Goal: Transaction & Acquisition: Book appointment/travel/reservation

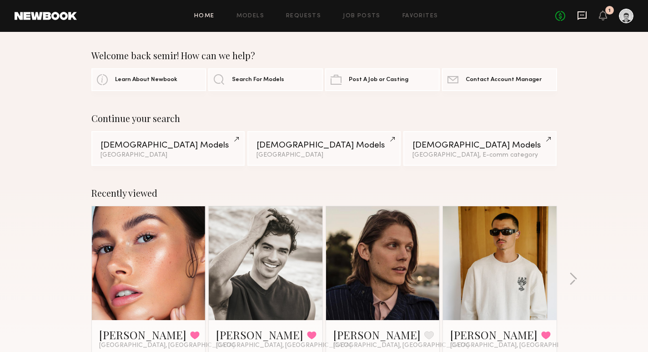
click at [581, 19] on icon at bounding box center [582, 15] width 10 height 10
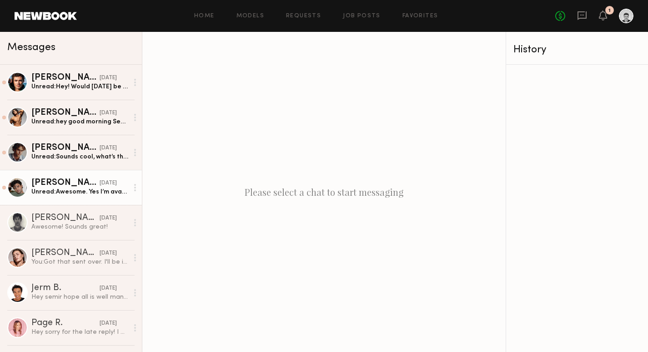
click at [70, 191] on div "Unread: Awesome. Yes I’m available!" at bounding box center [79, 191] width 97 height 9
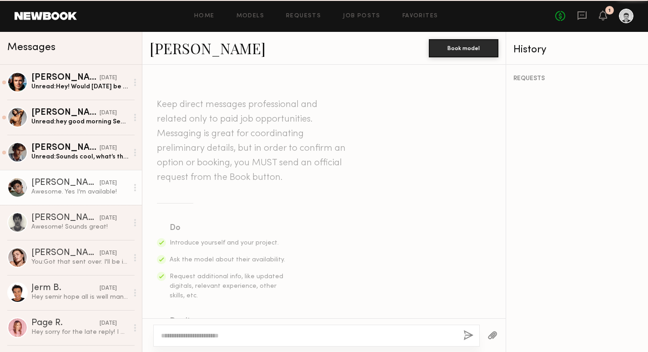
scroll to position [280, 0]
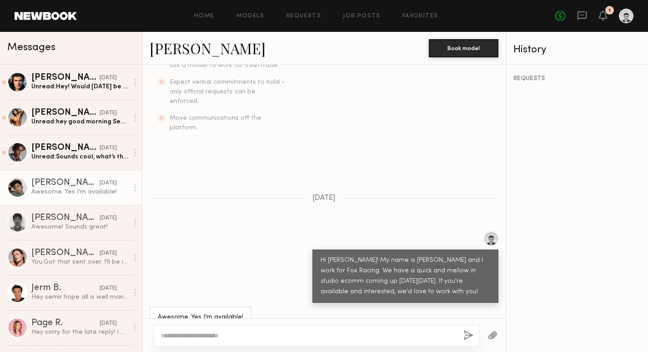
click at [159, 52] on link "Jason K." at bounding box center [208, 48] width 116 height 20
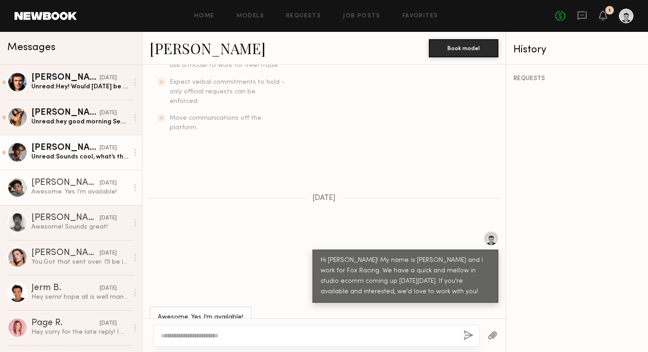
click at [54, 156] on div "Unread: Sounds cool, what’s the details ?" at bounding box center [79, 156] width 97 height 9
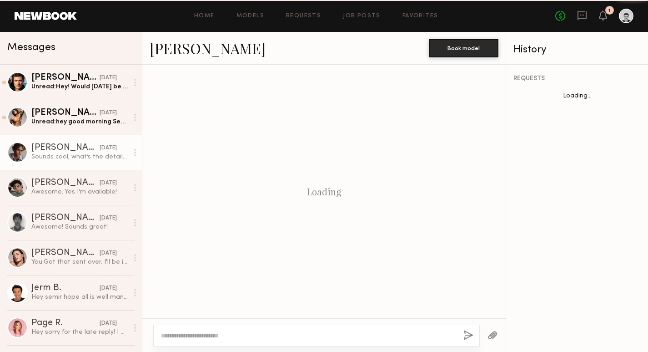
scroll to position [280, 0]
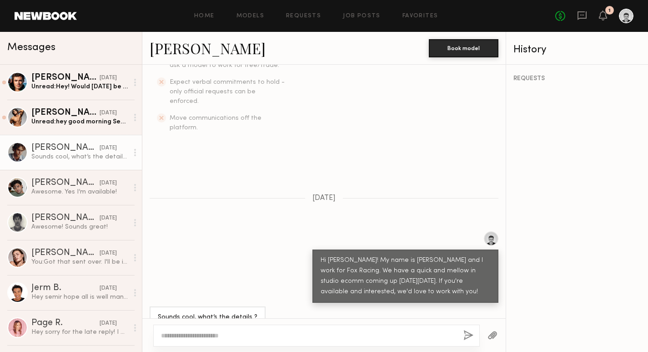
click at [183, 51] on link "Ethan B." at bounding box center [208, 48] width 116 height 20
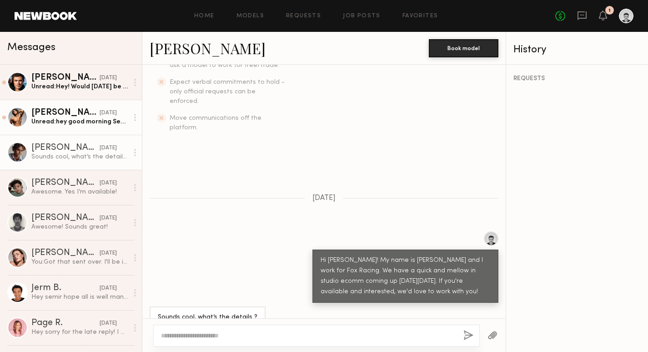
click at [54, 117] on div "Luke S." at bounding box center [65, 112] width 68 height 9
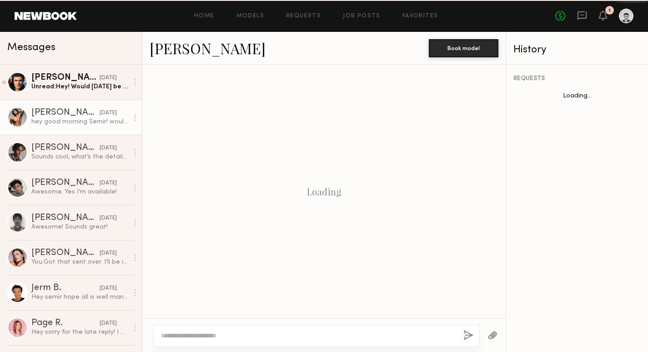
scroll to position [414, 0]
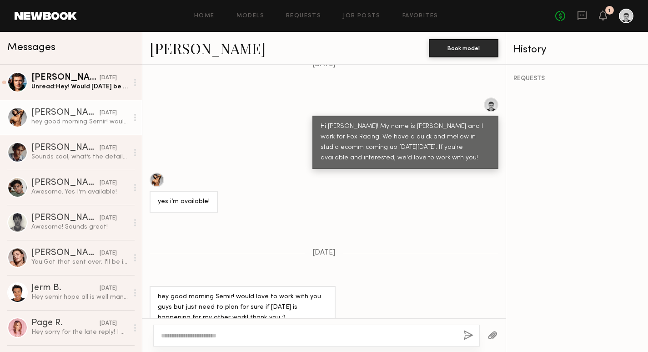
click at [156, 55] on link "Luke S." at bounding box center [208, 48] width 116 height 20
click at [68, 91] on link "Chase H. yesterday Unread: Hey! Would Tuesday be all day or just few hours? Jus…" at bounding box center [71, 82] width 142 height 35
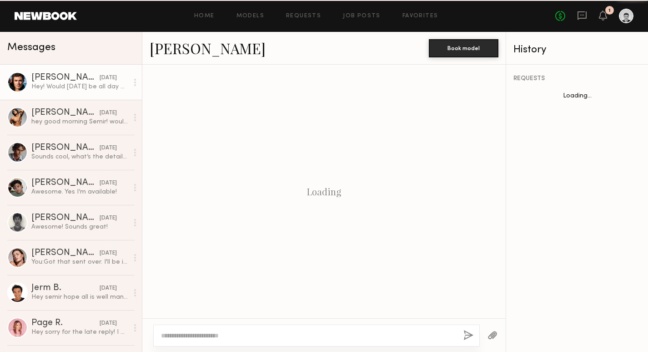
scroll to position [414, 0]
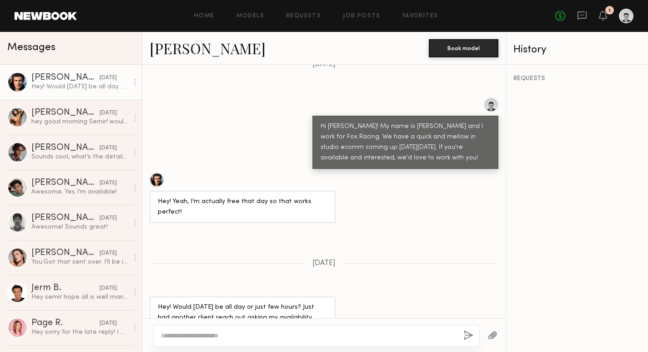
click at [190, 45] on link "Chase H." at bounding box center [208, 48] width 116 height 20
click at [246, 330] on div at bounding box center [316, 335] width 327 height 22
click at [222, 338] on textarea at bounding box center [308, 335] width 295 height 9
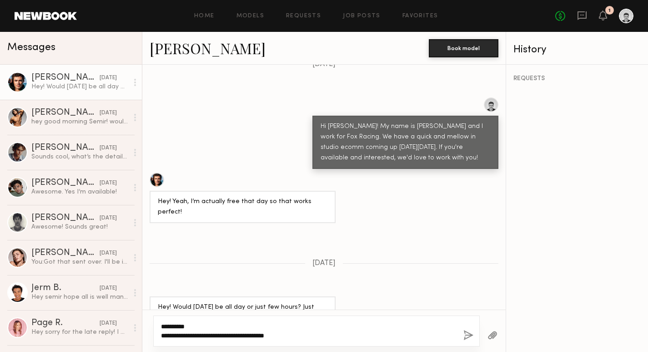
type textarea "**********"
click at [470, 335] on button "button" at bounding box center [468, 335] width 10 height 11
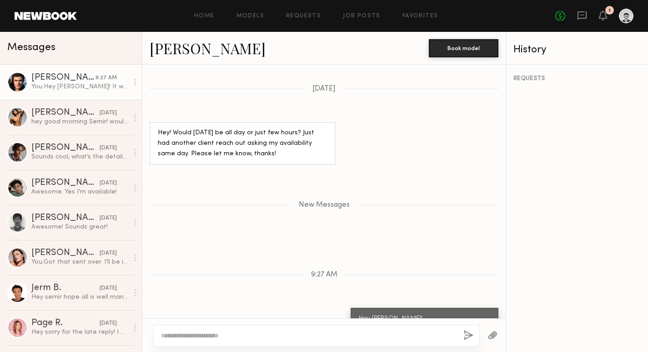
click at [186, 49] on link "Chase H." at bounding box center [208, 48] width 116 height 20
click at [167, 53] on link "Chase H." at bounding box center [208, 48] width 116 height 20
click at [177, 47] on link "Chase H." at bounding box center [208, 48] width 116 height 20
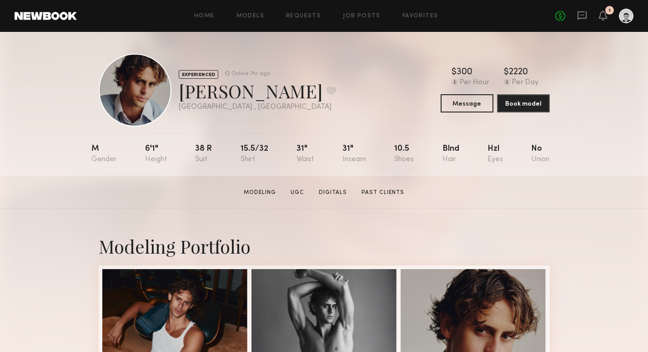
click at [571, 203] on section "Ethan B. Modeling UGC Digitals Past Clients Message Book Model" at bounding box center [324, 192] width 648 height 32
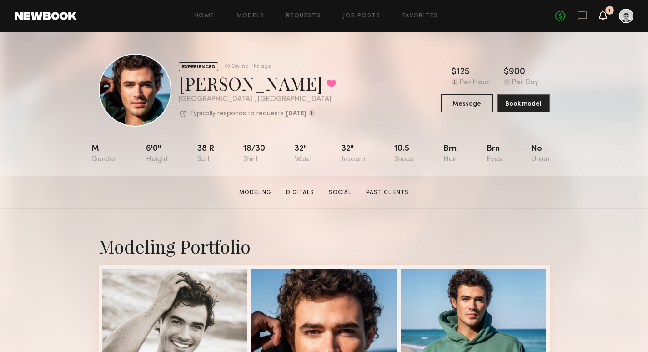
click at [606, 19] on icon at bounding box center [603, 15] width 8 height 10
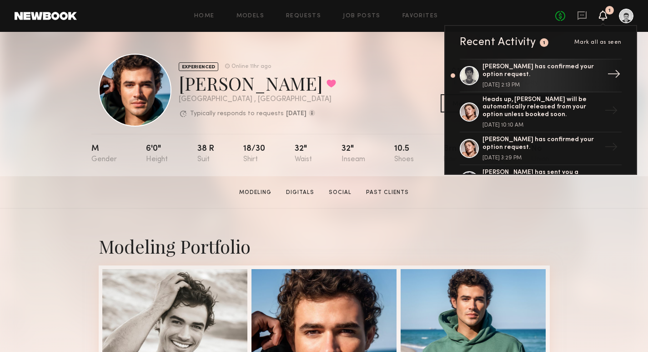
click at [476, 73] on div at bounding box center [469, 75] width 19 height 19
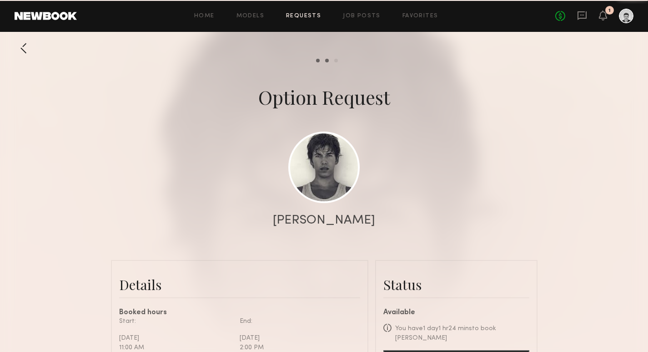
scroll to position [421, 0]
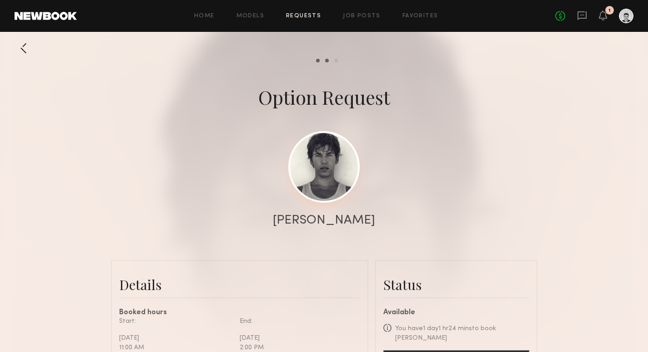
click at [318, 162] on link at bounding box center [323, 166] width 71 height 71
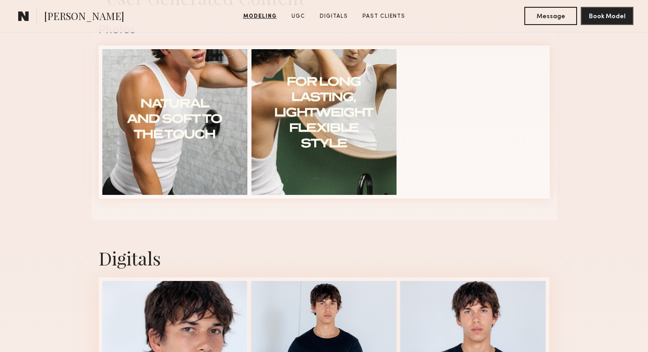
scroll to position [943, 0]
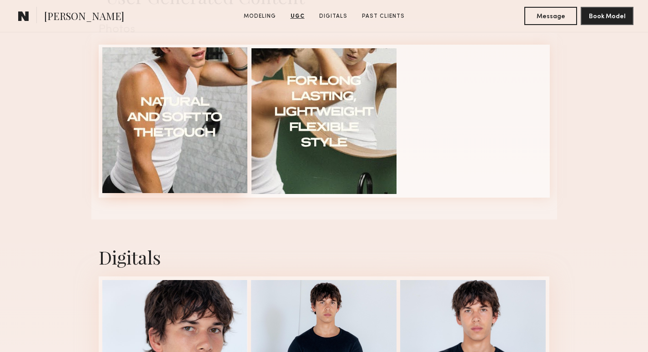
click at [220, 152] on div at bounding box center [175, 120] width 146 height 146
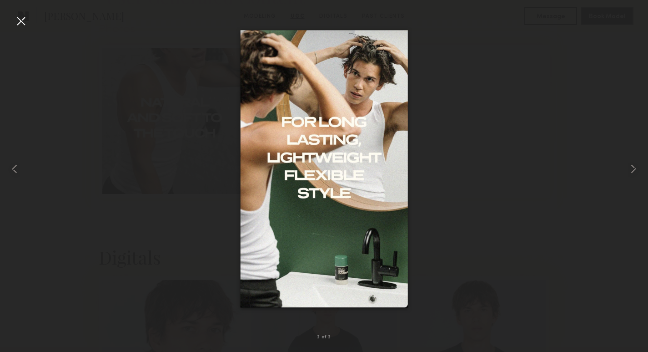
click at [20, 18] on div at bounding box center [21, 21] width 15 height 15
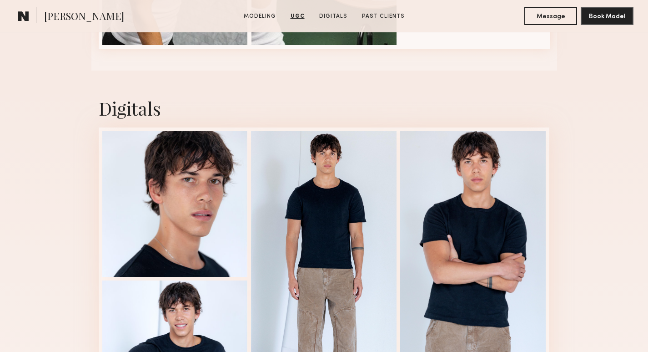
scroll to position [1092, 0]
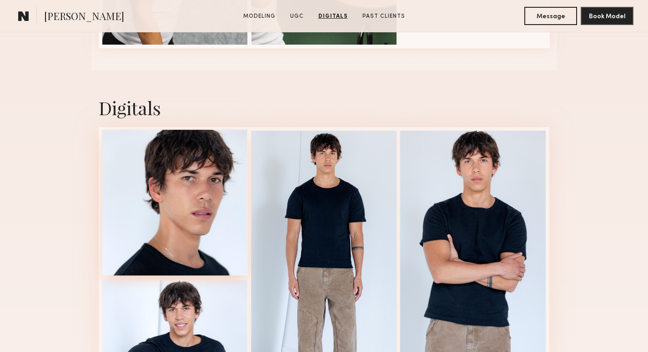
click at [202, 197] on div at bounding box center [175, 203] width 146 height 146
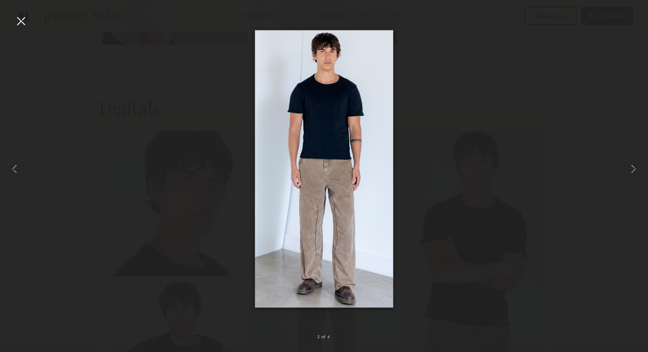
click at [24, 25] on div at bounding box center [21, 21] width 15 height 15
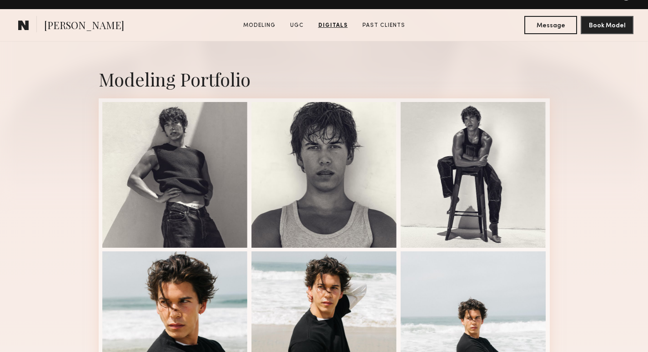
scroll to position [0, 0]
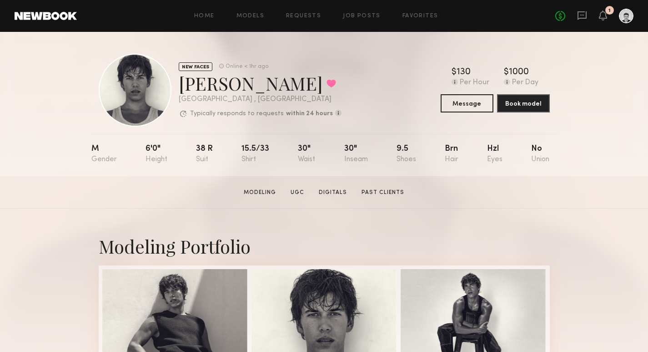
click at [605, 21] on div "1" at bounding box center [603, 15] width 8 height 11
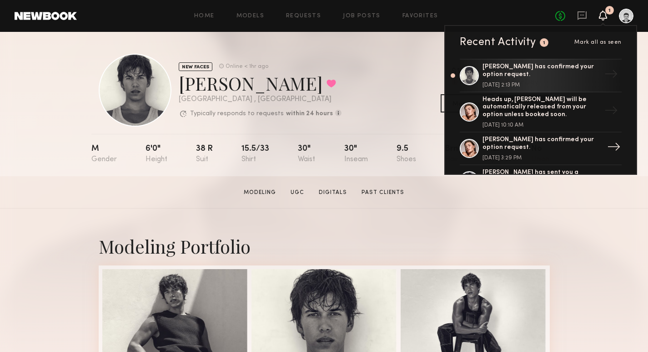
click at [515, 143] on div "[PERSON_NAME] has confirmed your option request." at bounding box center [542, 143] width 118 height 15
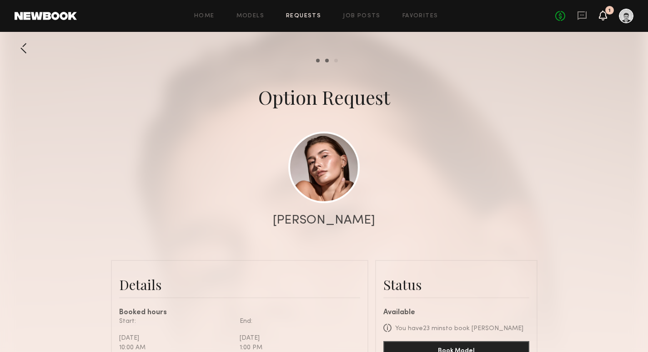
click at [603, 17] on icon at bounding box center [602, 15] width 7 height 6
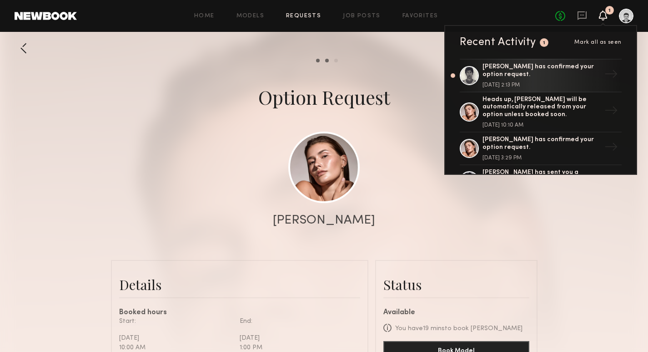
click at [603, 17] on icon at bounding box center [602, 15] width 7 height 6
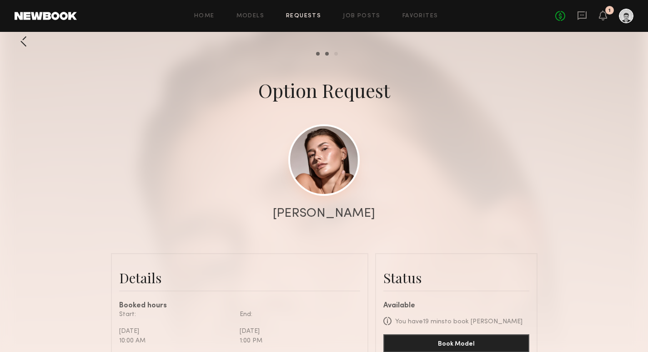
scroll to position [5, 0]
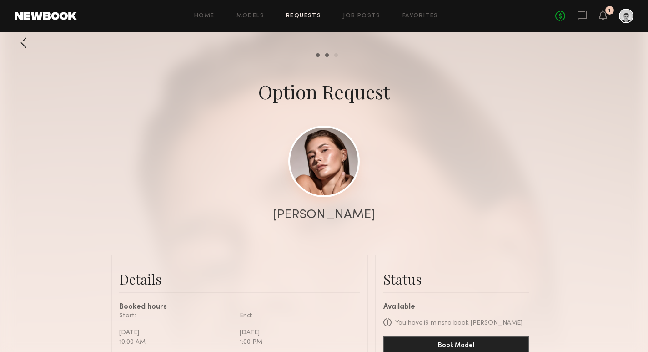
click at [321, 157] on link at bounding box center [323, 161] width 71 height 71
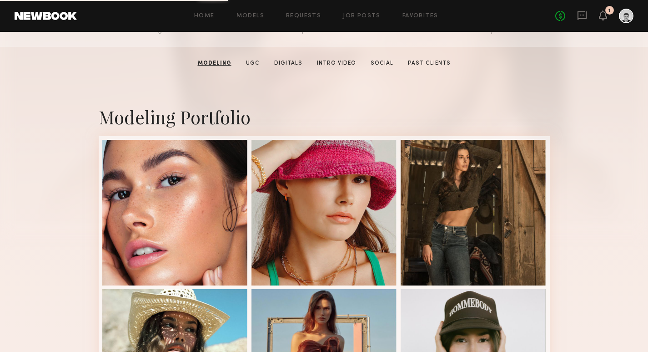
scroll to position [131, 0]
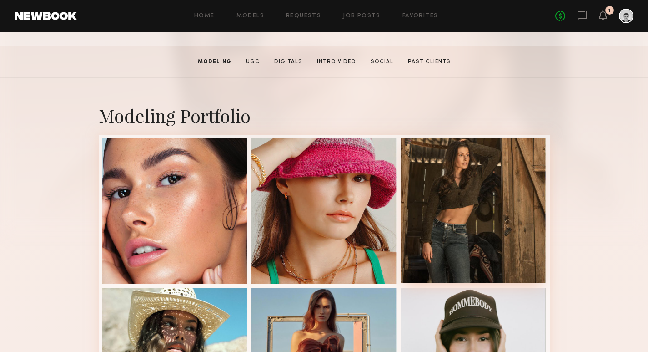
click at [478, 189] on div at bounding box center [474, 210] width 146 height 146
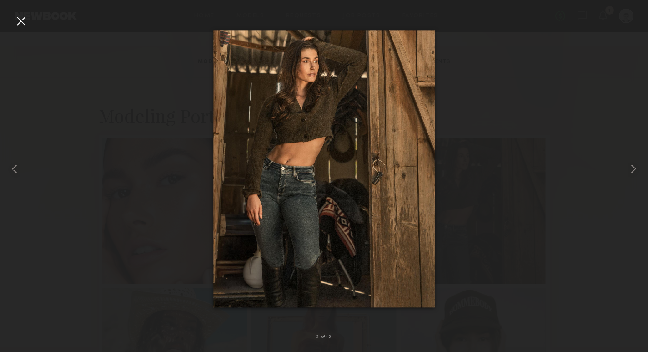
click at [17, 22] on div at bounding box center [21, 21] width 15 height 15
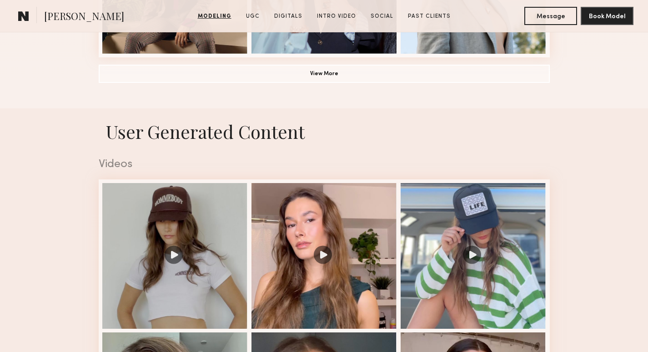
scroll to position [810, 0]
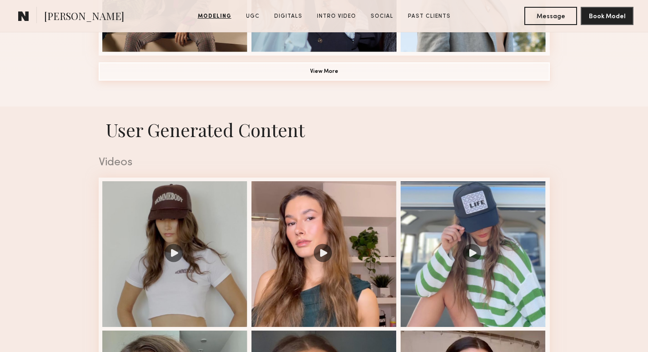
click at [306, 69] on button "View More" at bounding box center [324, 71] width 451 height 18
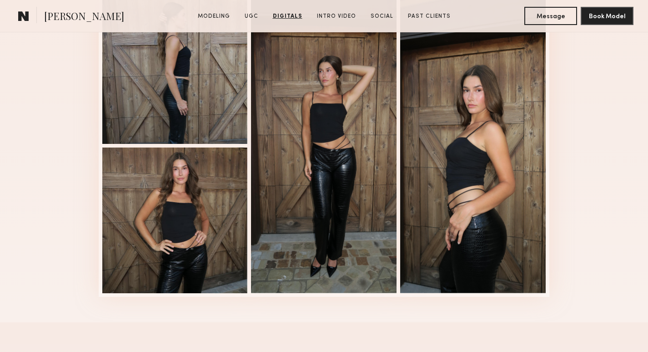
scroll to position [2893, 0]
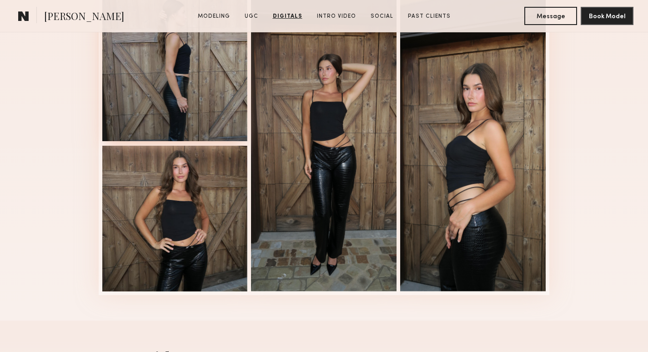
click at [211, 117] on div at bounding box center [175, 68] width 146 height 146
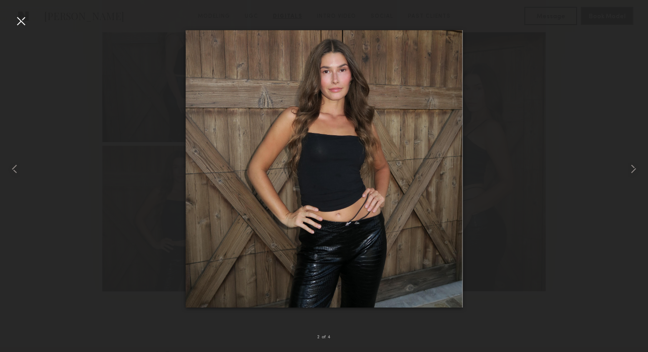
click at [561, 147] on div at bounding box center [324, 169] width 648 height 308
click at [25, 21] on div at bounding box center [21, 21] width 15 height 15
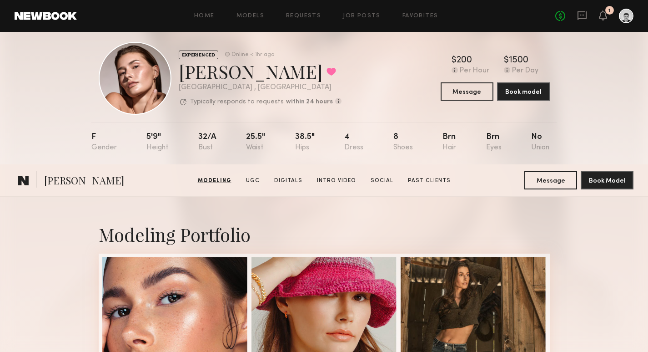
scroll to position [0, 0]
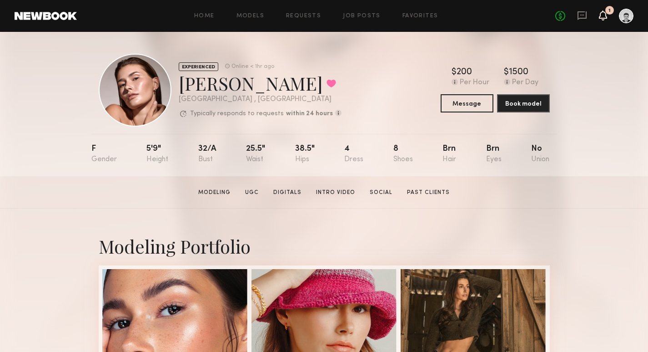
click at [602, 12] on icon at bounding box center [602, 15] width 7 height 6
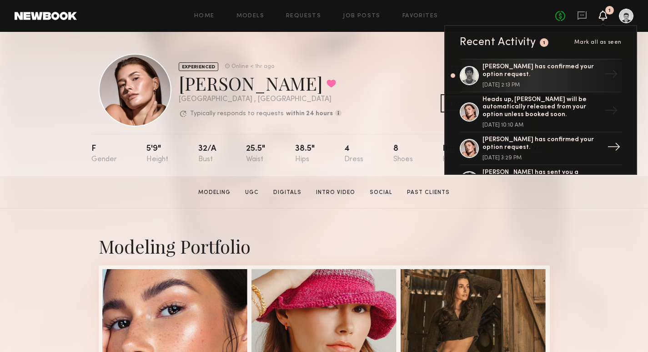
click at [508, 148] on div "Chelsey M. has confirmed your option request." at bounding box center [542, 143] width 118 height 15
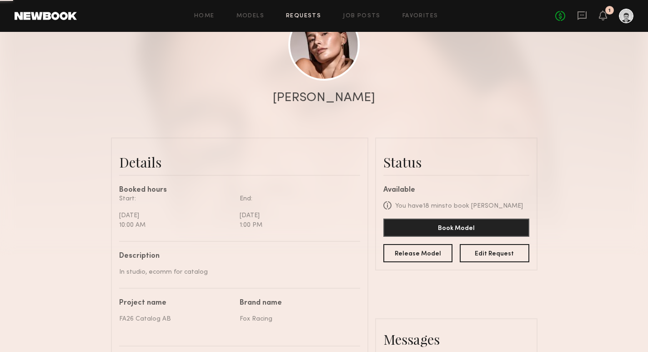
scroll to position [123, 0]
click at [469, 224] on button "Book Model" at bounding box center [456, 226] width 146 height 18
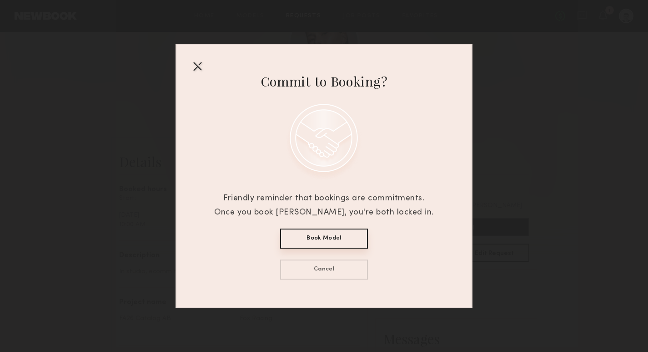
click at [329, 237] on button "Book Model" at bounding box center [324, 238] width 88 height 20
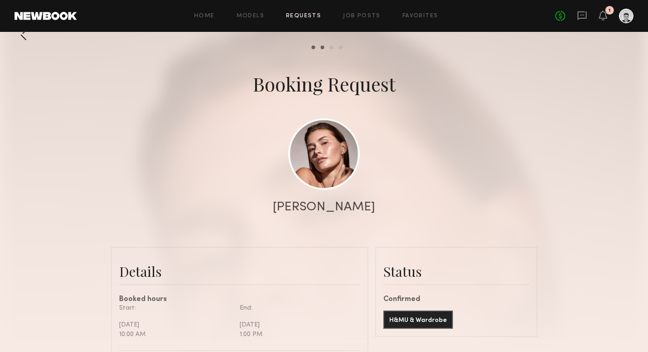
scroll to position [0, 0]
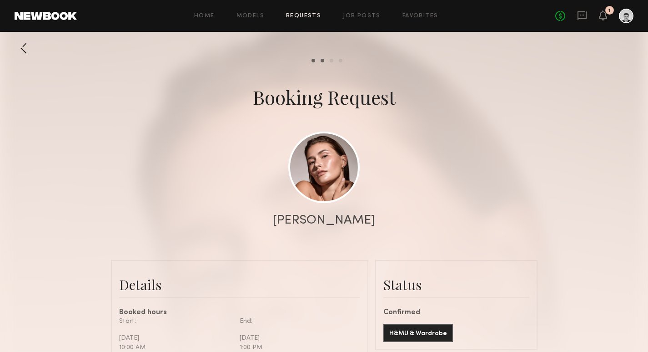
click at [627, 25] on header "Home Models Requests Job Posts Favorites Sign Out No fees up to $5,000 1" at bounding box center [324, 16] width 648 height 32
click at [628, 20] on div at bounding box center [626, 16] width 15 height 15
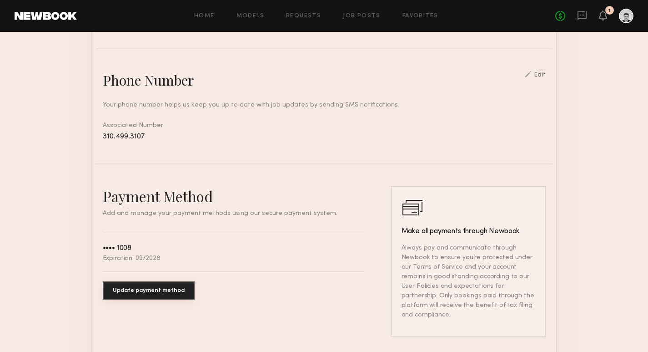
scroll to position [364, 0]
click at [144, 282] on button "Update payment method" at bounding box center [149, 290] width 92 height 18
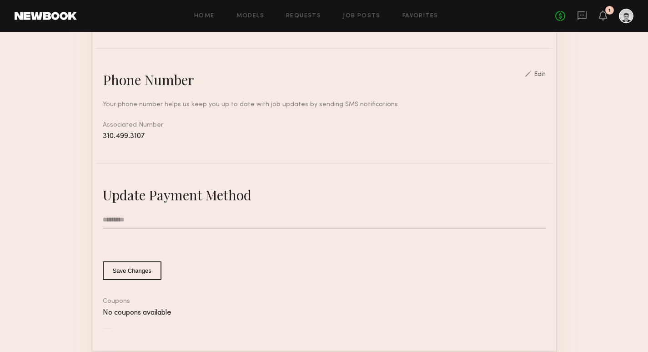
click at [151, 223] on input "text" at bounding box center [324, 219] width 443 height 17
type input "**********"
click at [129, 267] on button "Save Changes" at bounding box center [132, 270] width 59 height 19
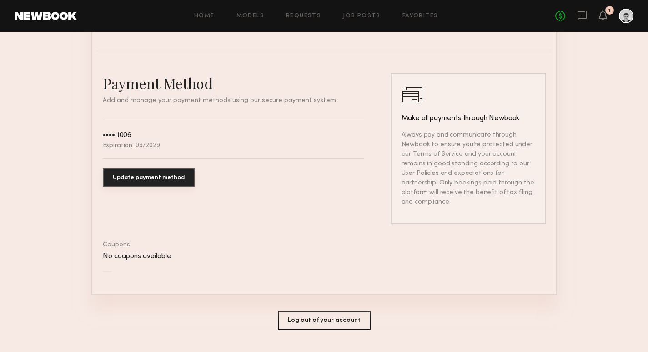
scroll to position [488, 0]
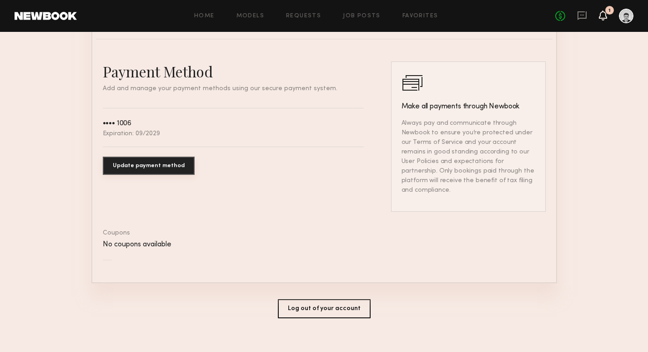
click at [601, 16] on icon at bounding box center [602, 15] width 7 height 6
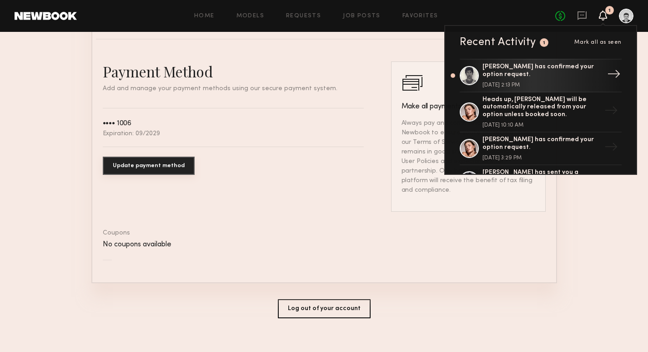
click at [535, 74] on div "Nick B. has confirmed your option request." at bounding box center [542, 70] width 118 height 15
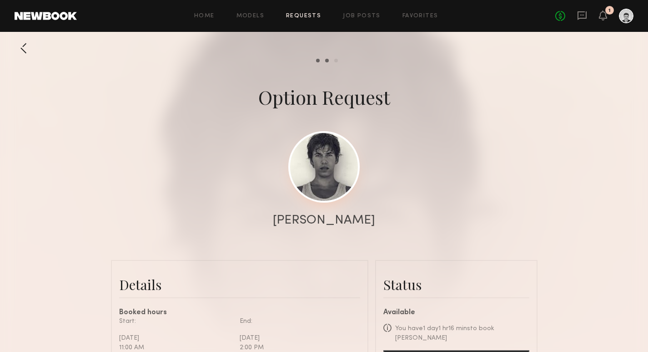
scroll to position [464, 0]
click at [342, 172] on link at bounding box center [323, 166] width 71 height 71
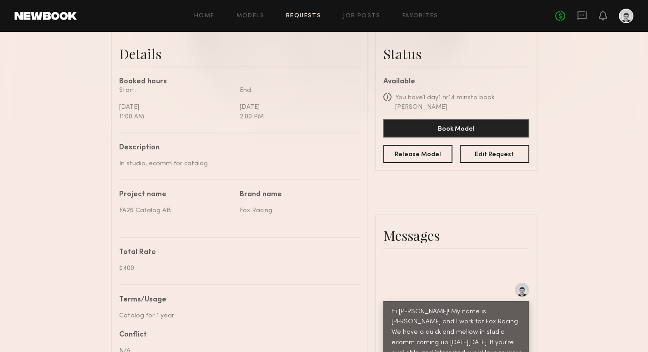
scroll to position [230, 0]
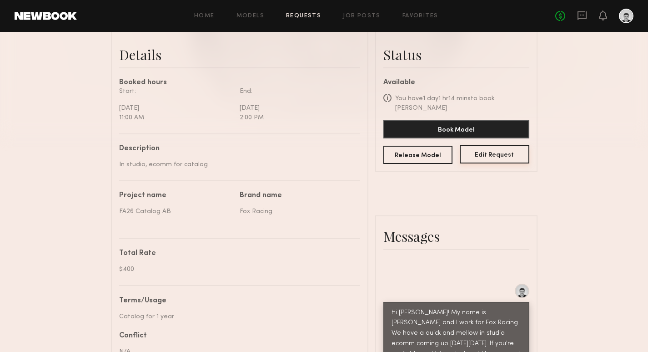
click at [499, 147] on button "Edit Request" at bounding box center [495, 154] width 70 height 18
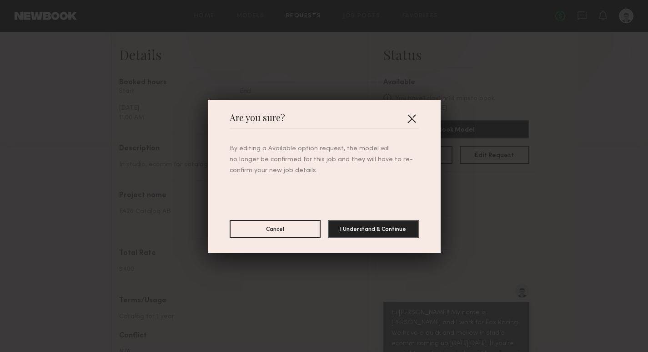
click at [415, 118] on button "button" at bounding box center [411, 118] width 15 height 15
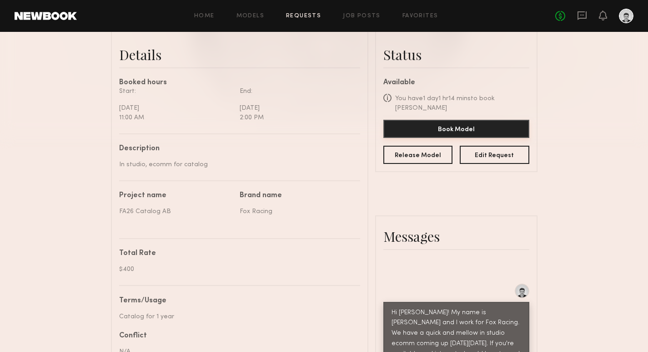
click at [415, 120] on button "Book Model" at bounding box center [456, 129] width 146 height 18
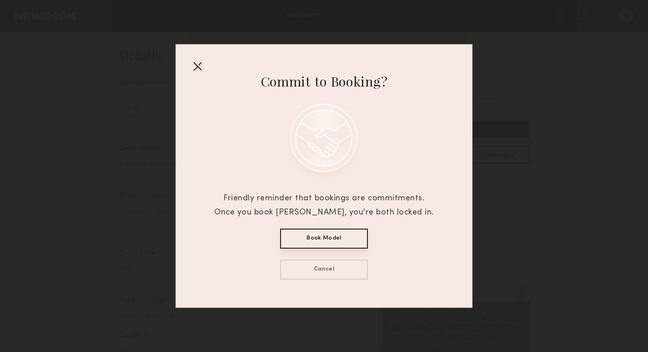
click at [330, 241] on button "Book Model" at bounding box center [324, 238] width 88 height 20
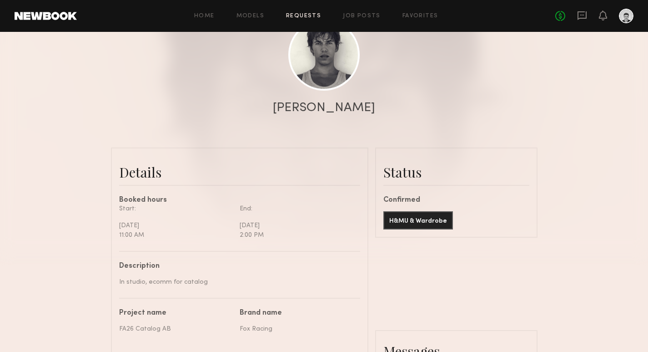
scroll to position [0, 0]
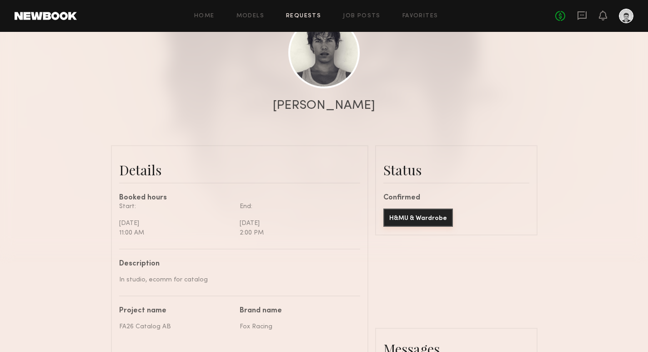
click at [433, 217] on button "H&MU & Wardrobe" at bounding box center [418, 217] width 70 height 18
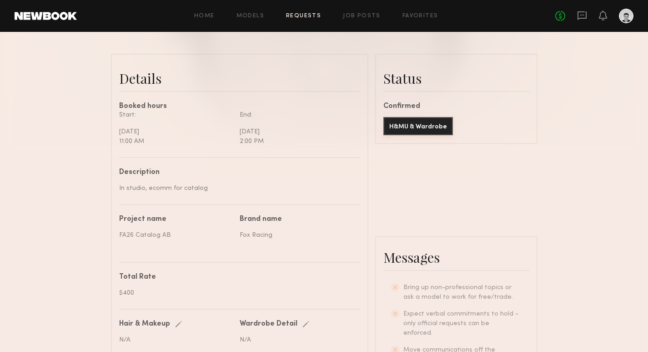
scroll to position [189, 0]
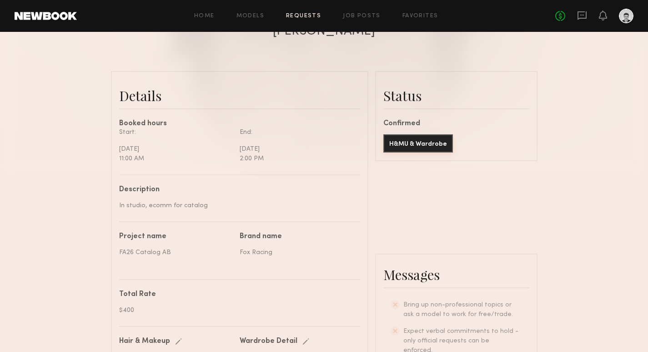
click at [428, 140] on button "H&MU & Wardrobe" at bounding box center [418, 143] width 70 height 18
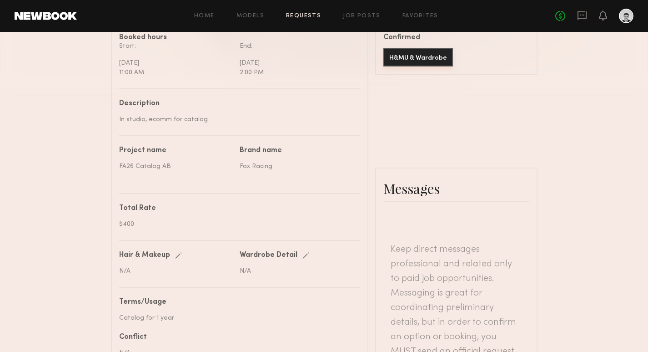
scroll to position [0, 0]
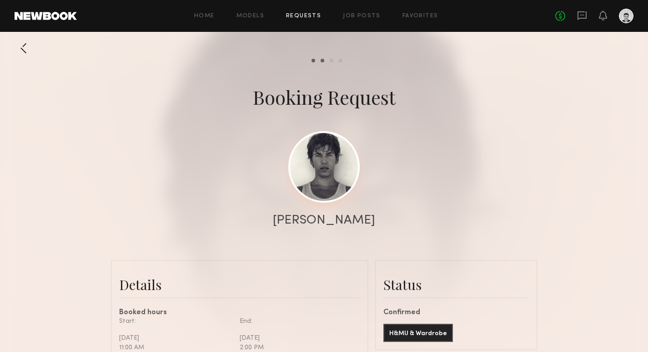
click at [343, 176] on link at bounding box center [323, 166] width 71 height 71
click at [581, 19] on icon at bounding box center [582, 15] width 10 height 10
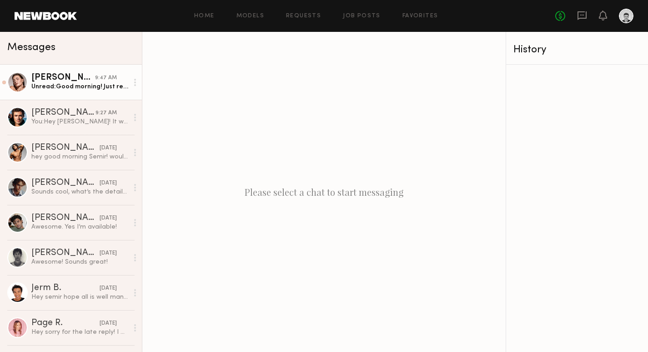
click at [77, 80] on div "Chelsey M." at bounding box center [63, 77] width 64 height 9
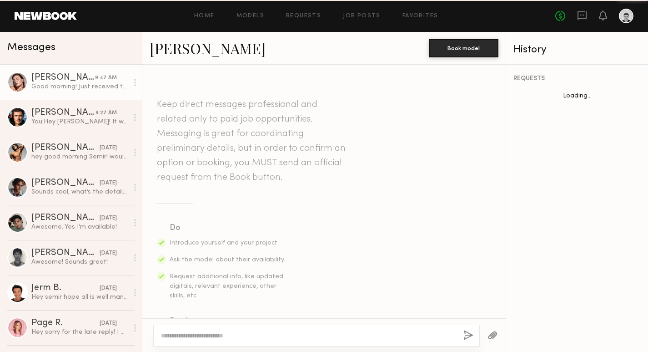
scroll to position [804, 0]
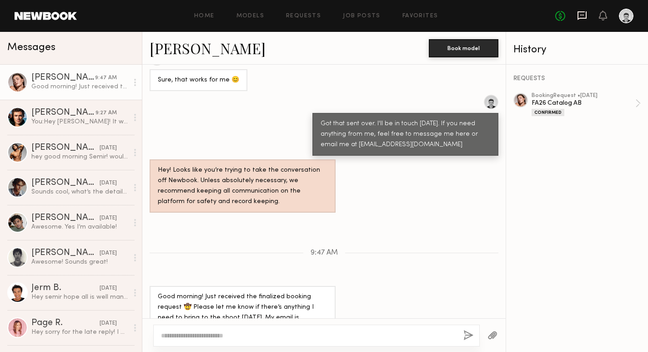
click at [583, 19] on icon at bounding box center [582, 15] width 10 height 10
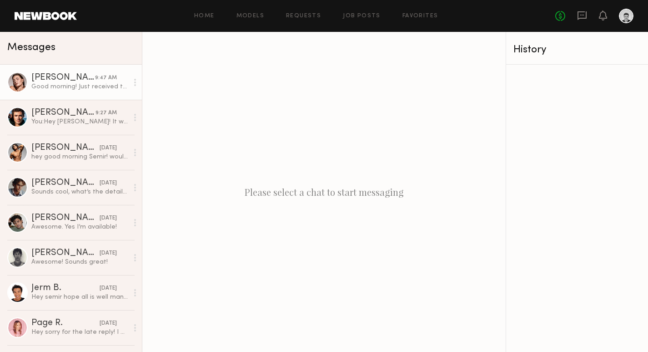
click at [61, 91] on link "Chelsey M. 9:47 AM Good morning! Just received the finalized booking request 🤠 …" at bounding box center [71, 82] width 142 height 35
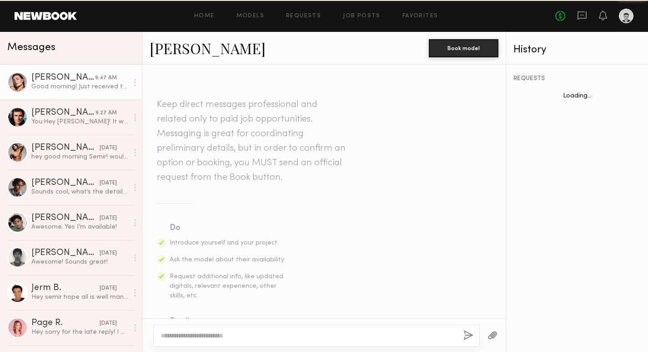
scroll to position [804, 0]
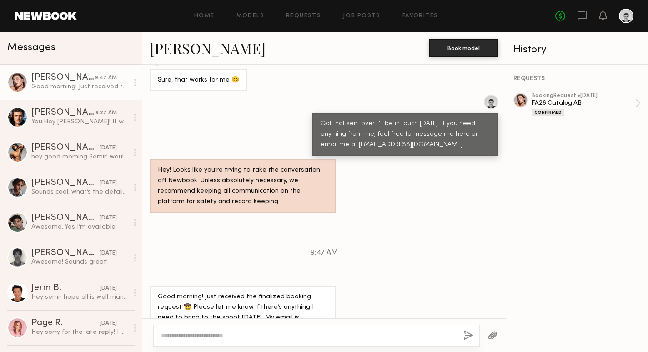
click at [181, 53] on link "Chelsey M." at bounding box center [208, 48] width 116 height 20
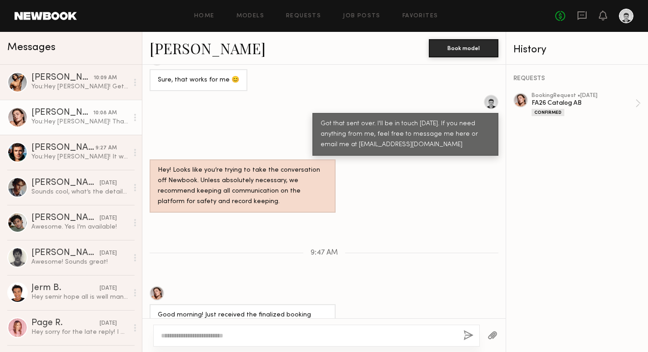
scroll to position [937, 0]
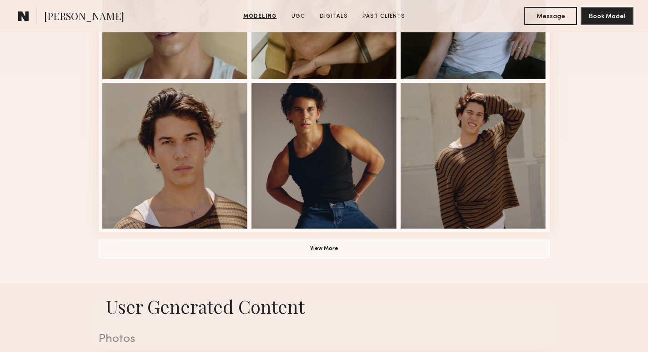
scroll to position [634, 0]
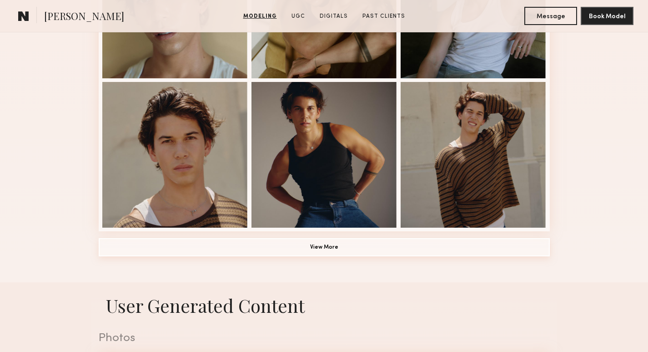
click at [332, 246] on button "View More" at bounding box center [324, 247] width 451 height 18
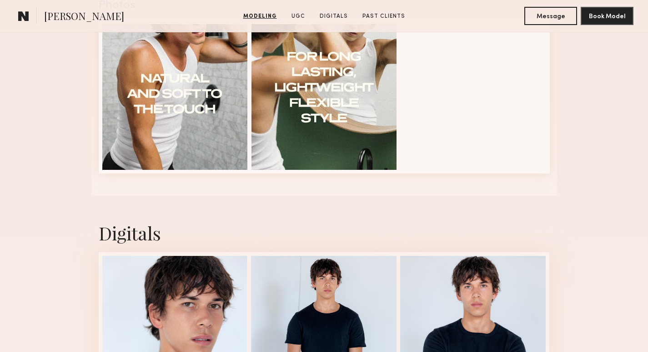
scroll to position [1580, 0]
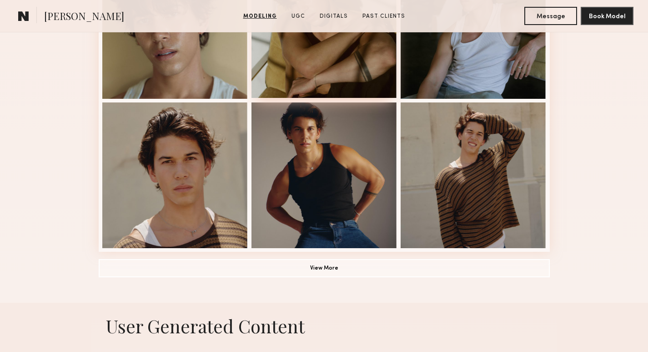
scroll to position [614, 0]
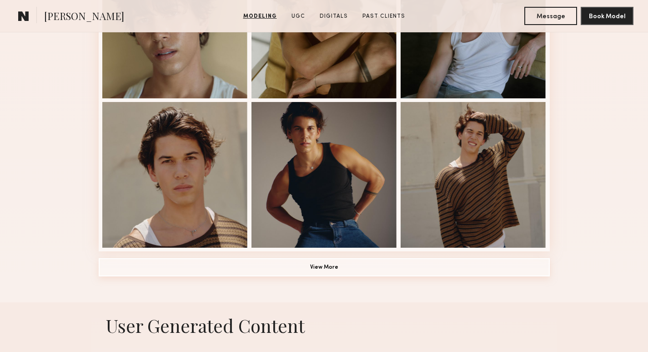
click at [328, 266] on button "View More" at bounding box center [324, 267] width 451 height 18
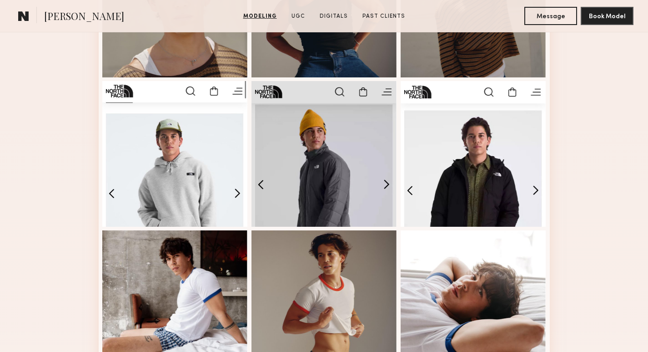
scroll to position [785, 0]
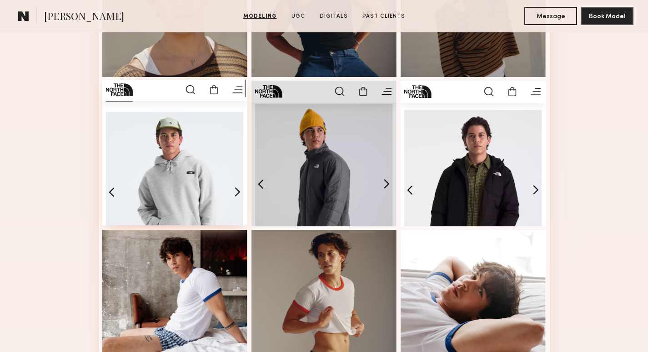
click at [168, 155] on div at bounding box center [175, 153] width 146 height 146
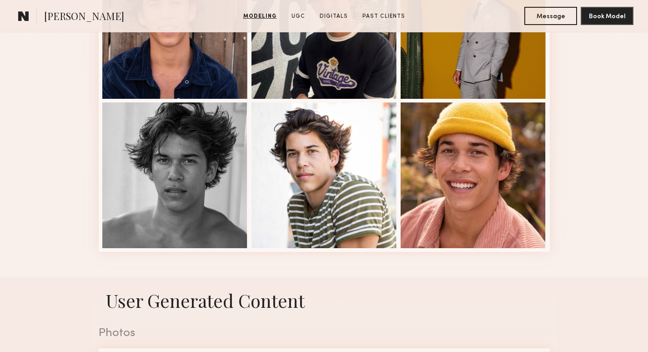
scroll to position [1210, 0]
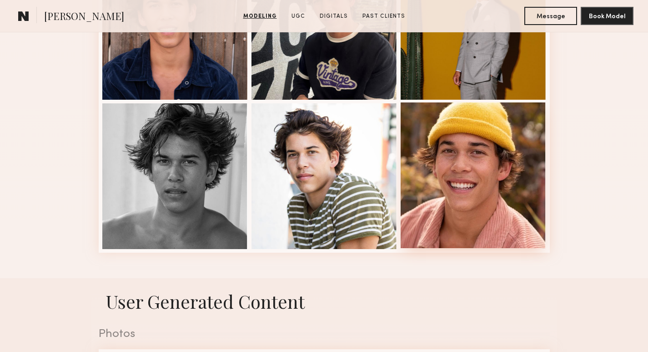
click at [492, 200] on div at bounding box center [474, 175] width 146 height 146
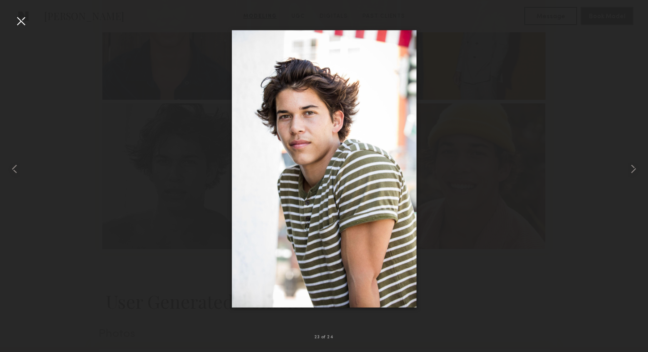
click at [500, 278] on div at bounding box center [324, 169] width 648 height 308
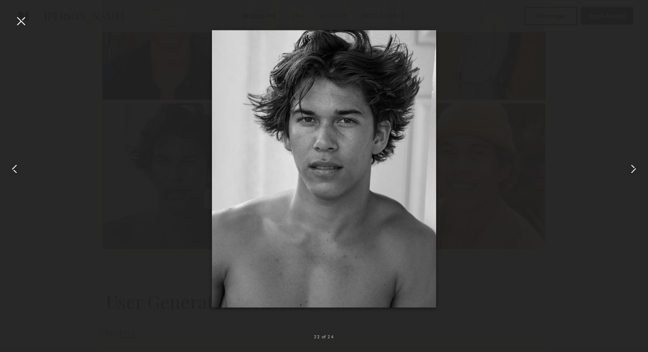
click at [23, 23] on div at bounding box center [21, 21] width 15 height 15
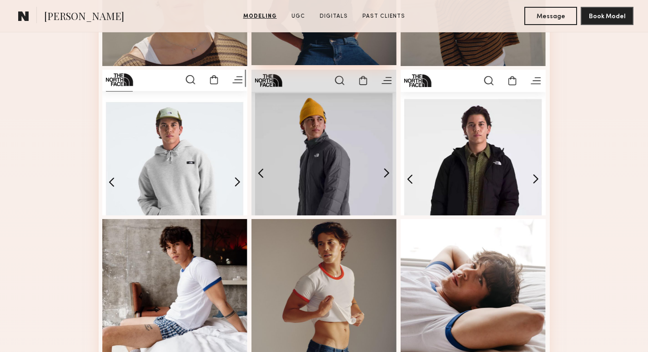
scroll to position [794, 0]
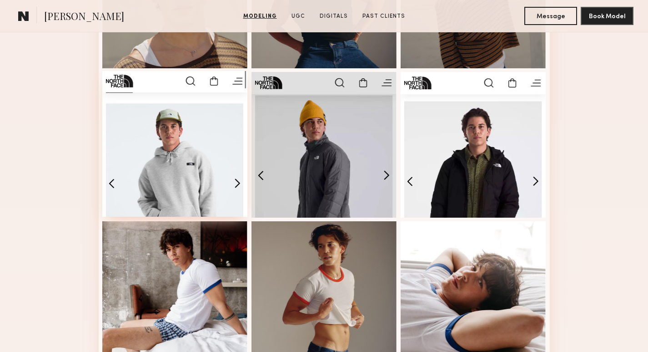
click at [179, 172] on div at bounding box center [175, 144] width 146 height 146
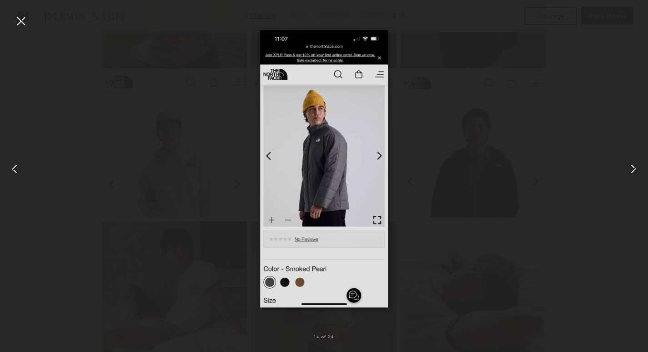
click at [478, 86] on div at bounding box center [324, 169] width 648 height 308
click at [25, 26] on div at bounding box center [21, 21] width 15 height 15
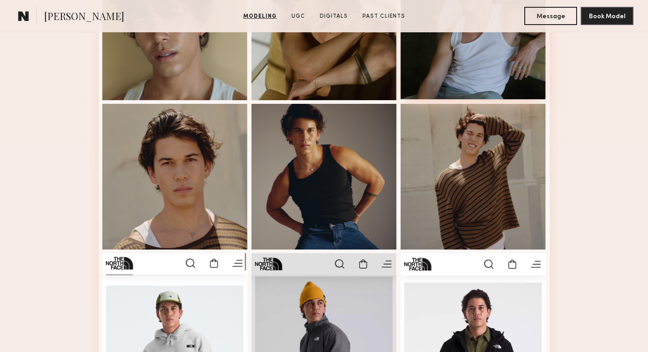
scroll to position [627, 0]
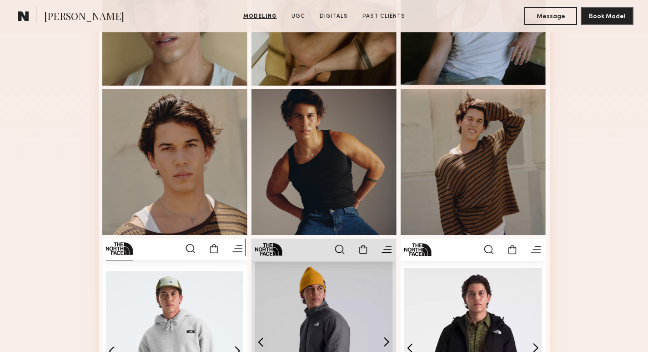
click at [468, 171] on div at bounding box center [474, 162] width 146 height 146
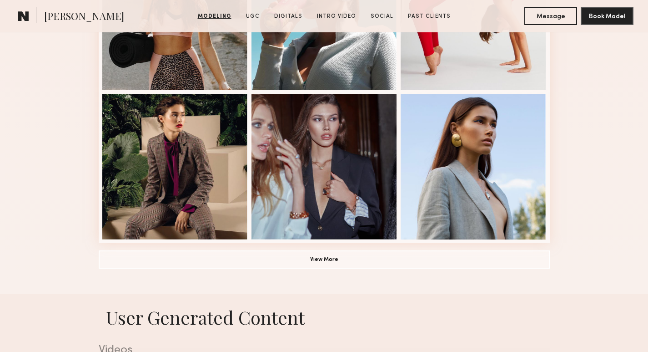
scroll to position [629, 0]
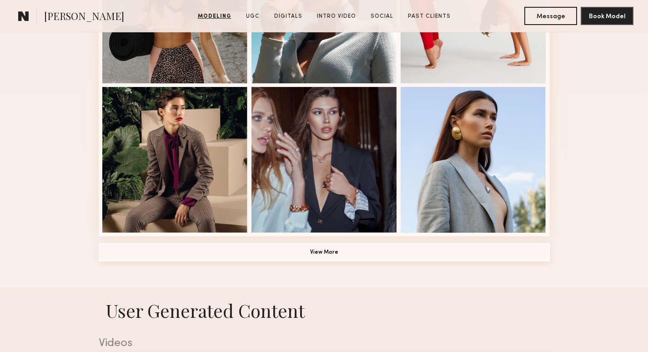
click at [362, 253] on button "View More" at bounding box center [324, 252] width 451 height 18
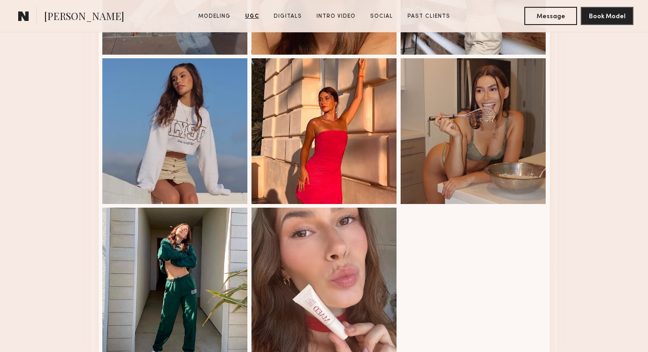
scroll to position [2448, 0]
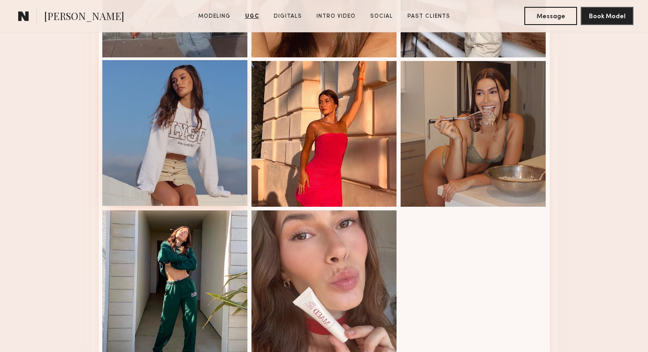
click at [188, 141] on div at bounding box center [175, 133] width 146 height 146
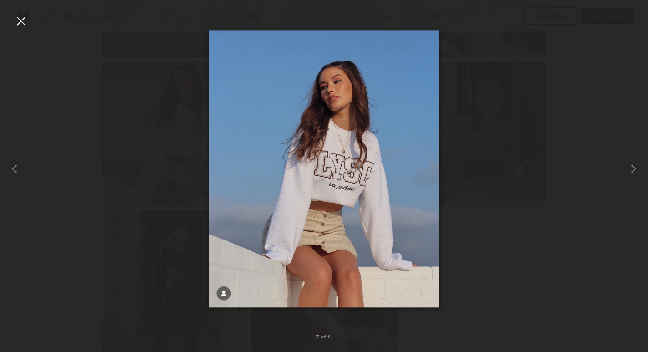
click at [488, 148] on div at bounding box center [324, 169] width 648 height 308
click at [485, 129] on div at bounding box center [324, 169] width 648 height 308
click at [20, 22] on div at bounding box center [21, 21] width 15 height 15
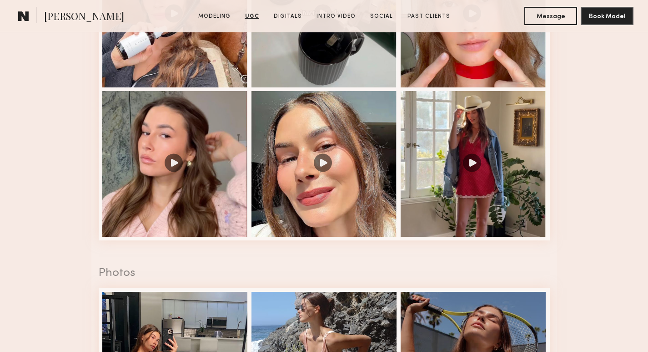
scroll to position [1928, 0]
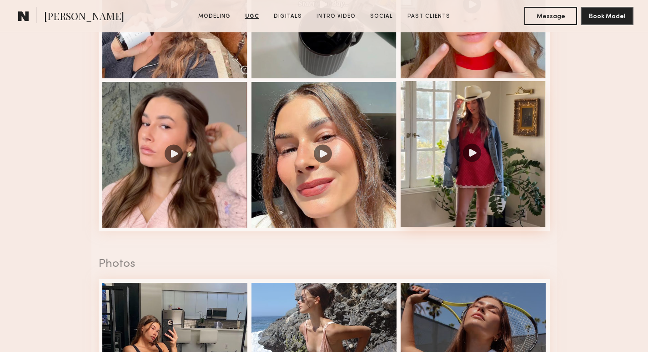
click at [468, 147] on div at bounding box center [474, 154] width 146 height 146
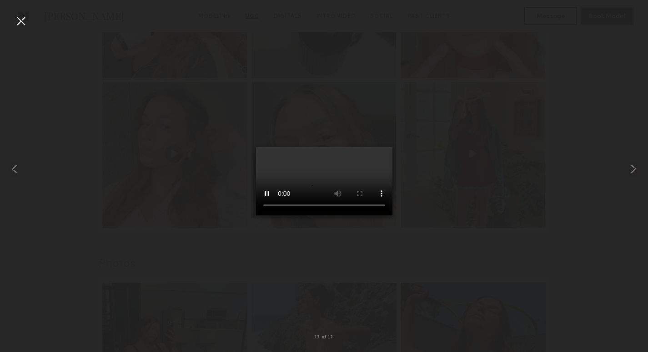
click at [24, 20] on div at bounding box center [21, 21] width 15 height 15
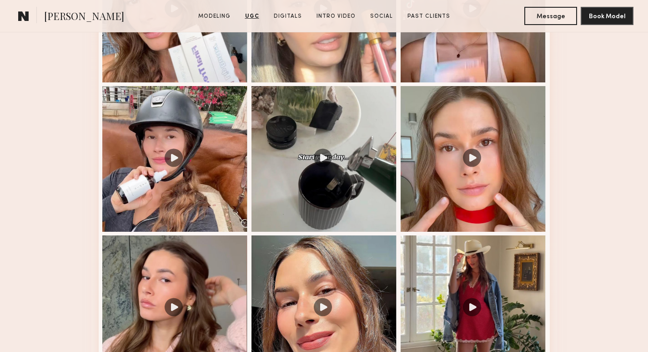
scroll to position [1763, 0]
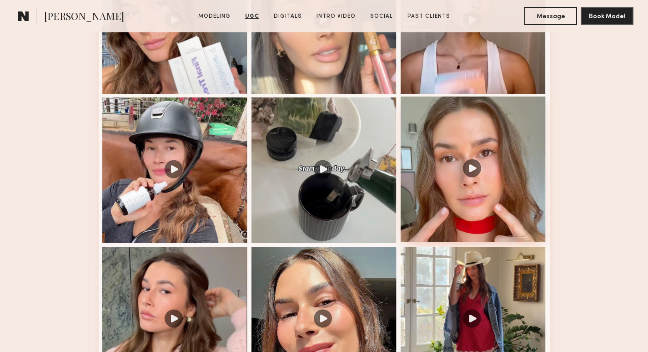
click at [470, 175] on div at bounding box center [474, 169] width 146 height 146
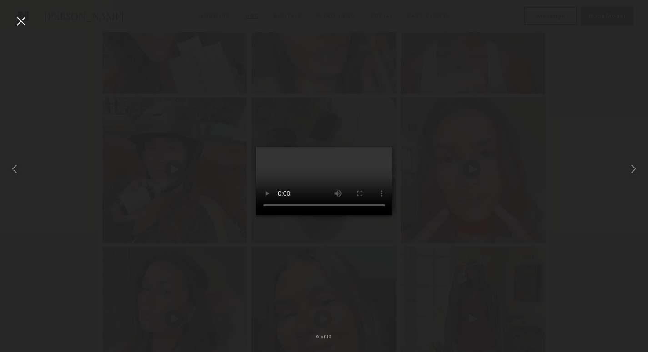
click at [25, 22] on div at bounding box center [21, 21] width 15 height 15
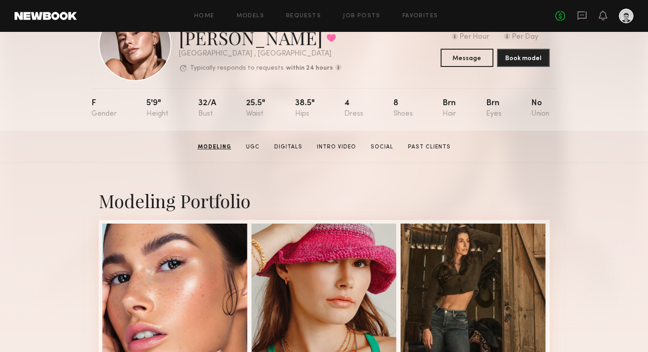
scroll to position [42, 0]
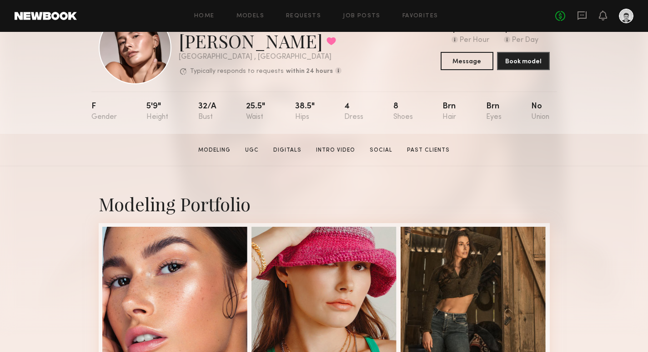
click at [339, 143] on section "Chelsey M. Modeling UGC Digitals Intro Video Social Past Clients Message Book M…" at bounding box center [324, 150] width 648 height 32
click at [339, 155] on section "Chelsey M. Modeling UGC Digitals Intro Video Social Past Clients Message Book M…" at bounding box center [324, 150] width 648 height 32
click at [339, 150] on link "Intro Video" at bounding box center [335, 150] width 46 height 8
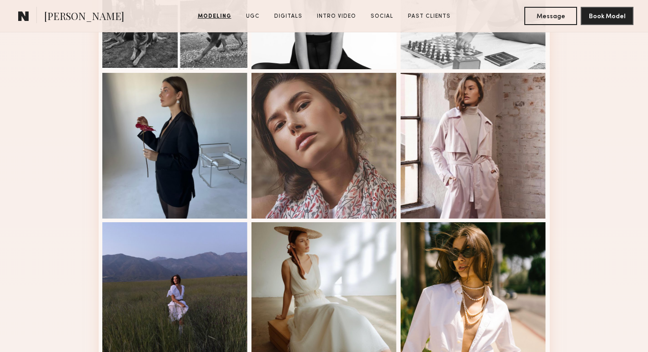
scroll to position [1091, 0]
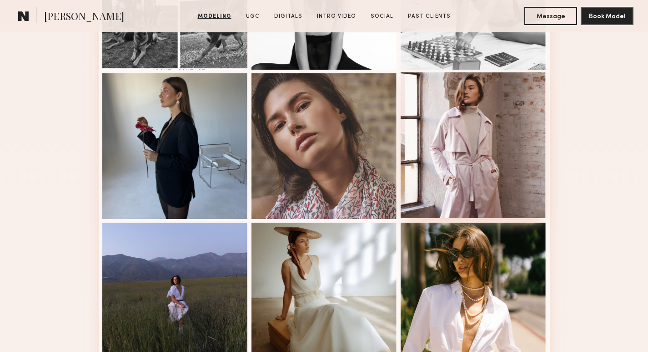
click at [489, 131] on div at bounding box center [474, 145] width 146 height 146
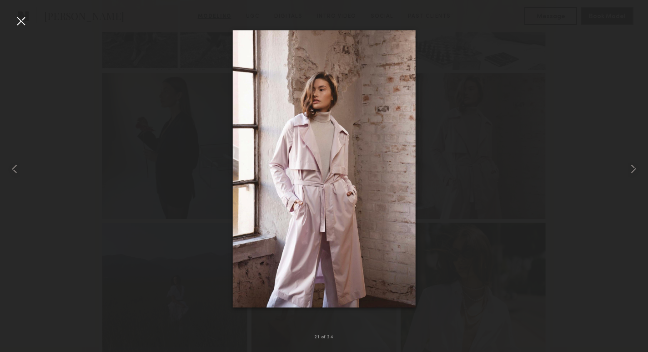
click at [22, 23] on div at bounding box center [21, 21] width 15 height 15
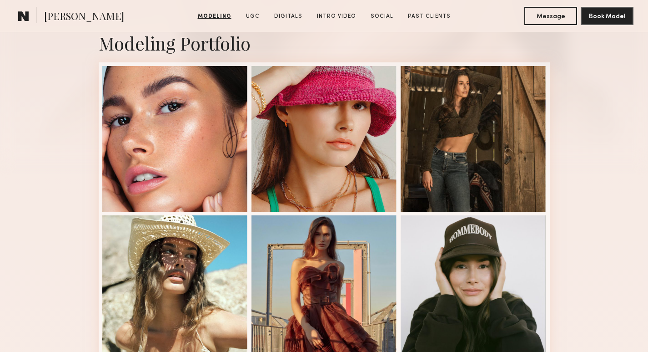
scroll to position [203, 0]
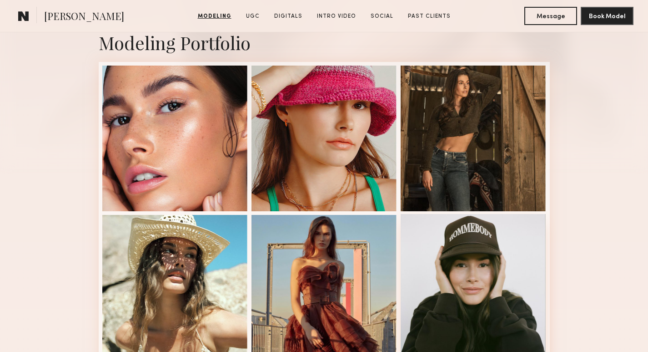
click at [498, 268] on div at bounding box center [474, 287] width 146 height 146
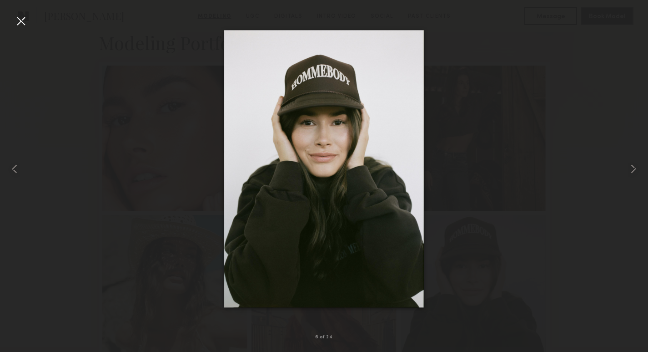
click at [506, 201] on div at bounding box center [324, 169] width 648 height 308
click at [543, 138] on div at bounding box center [324, 169] width 648 height 308
click at [517, 101] on div at bounding box center [324, 169] width 648 height 308
click at [24, 23] on div at bounding box center [21, 21] width 15 height 15
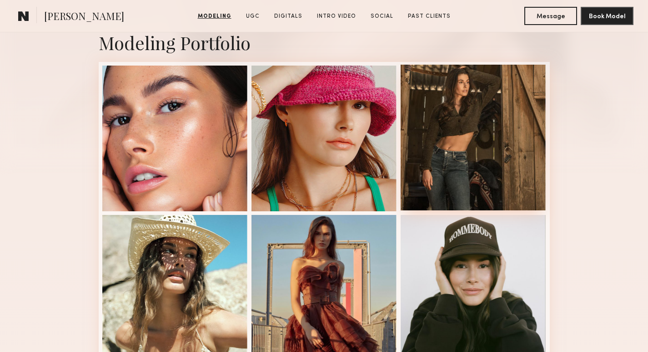
scroll to position [0, 0]
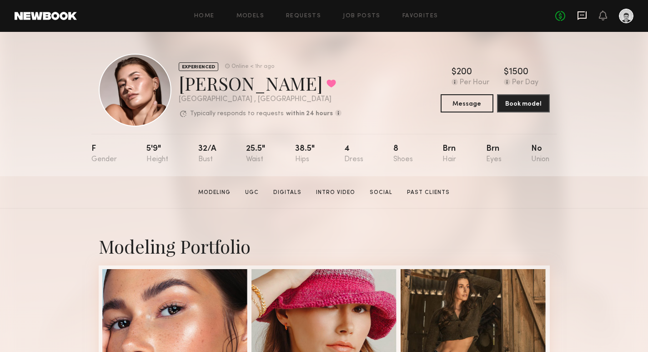
click at [581, 15] on icon at bounding box center [582, 15] width 10 height 10
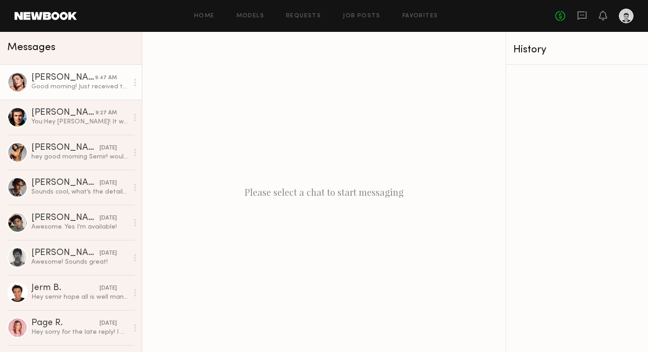
click at [78, 87] on div "Good morning! Just received the finalized booking request 🤠 Please let me know …" at bounding box center [79, 86] width 97 height 9
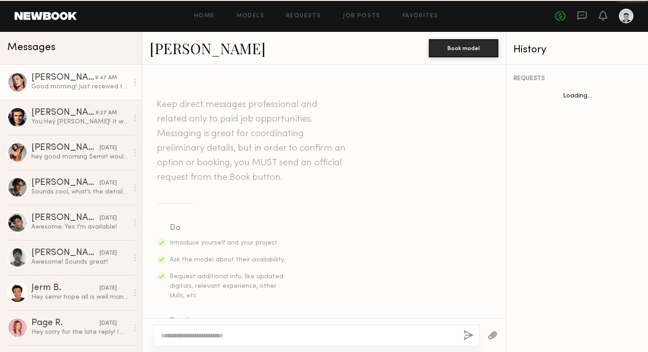
scroll to position [804, 0]
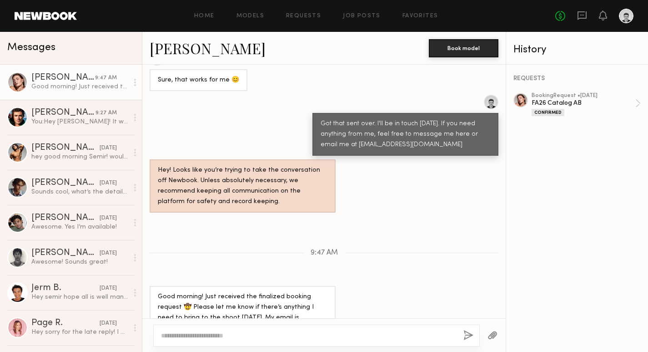
click at [224, 334] on textarea at bounding box center [308, 335] width 295 height 9
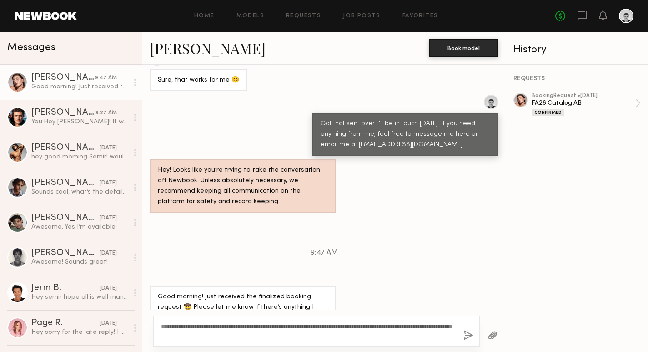
click at [306, 326] on textarea "**********" at bounding box center [308, 331] width 295 height 18
type textarea "**********"
click at [468, 332] on button "button" at bounding box center [468, 335] width 10 height 11
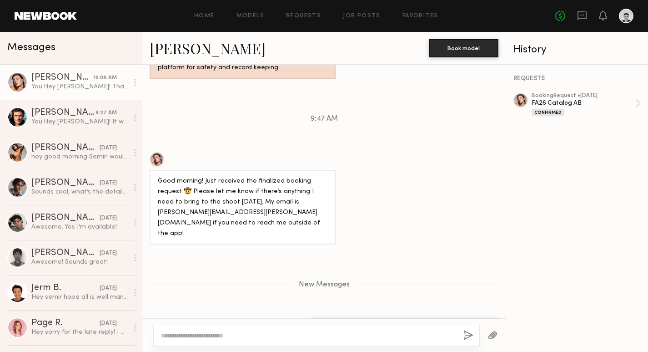
scroll to position [994, 0]
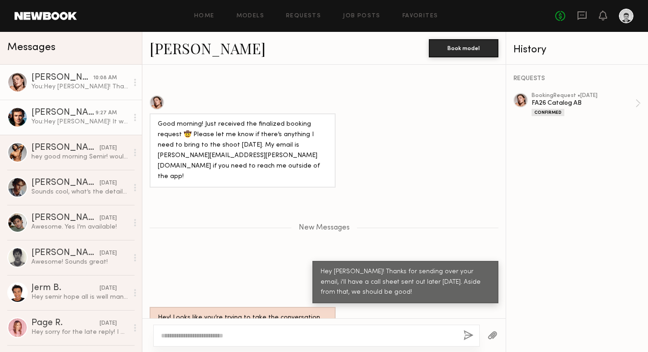
click at [60, 123] on div "You: Hey Chase! It would be for a few hours in the afternoon" at bounding box center [79, 121] width 97 height 9
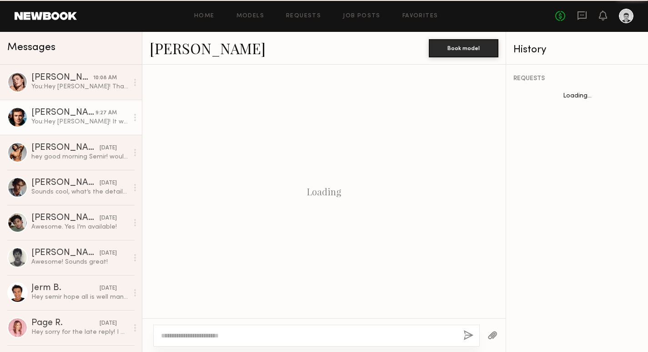
scroll to position [519, 0]
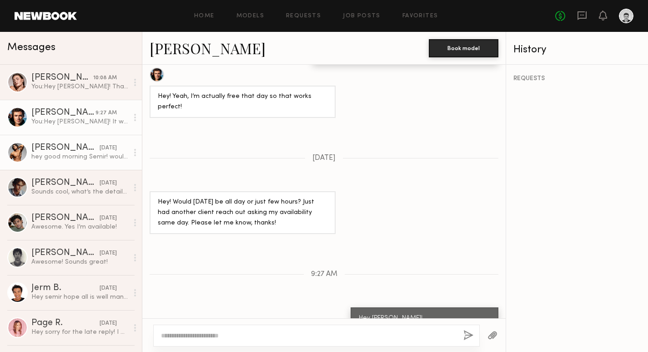
click at [58, 151] on div "Luke S." at bounding box center [65, 147] width 68 height 9
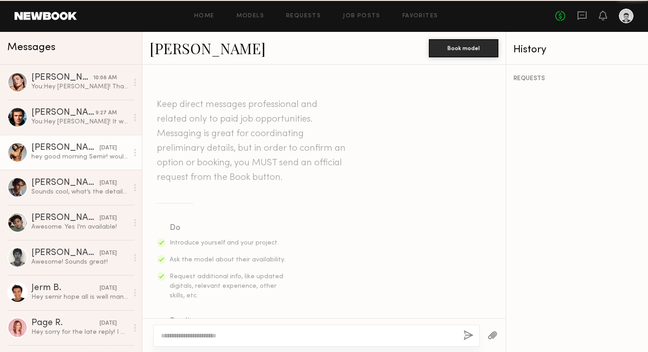
scroll to position [414, 0]
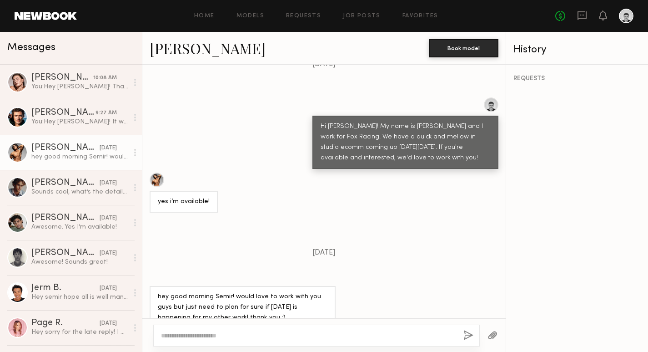
click at [237, 335] on textarea at bounding box center [308, 335] width 295 height 9
type textarea "*"
click at [277, 336] on textarea "**********" at bounding box center [308, 331] width 295 height 18
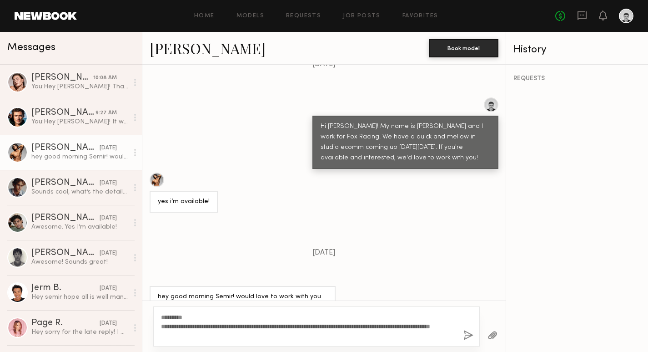
type textarea "**********"
click at [463, 332] on button "button" at bounding box center [468, 335] width 10 height 11
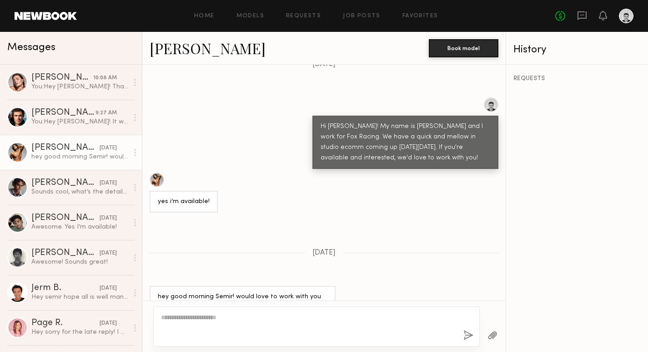
scroll to position [609, 0]
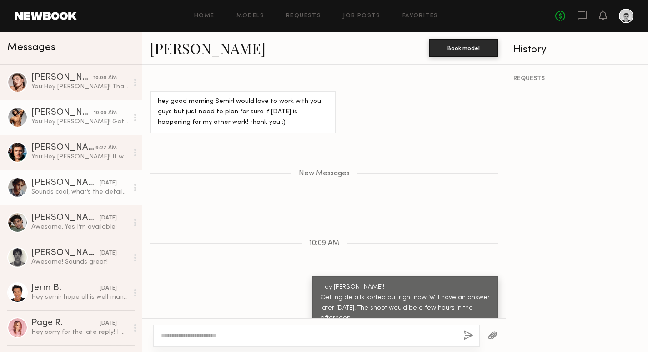
click at [55, 185] on div "Ethan B." at bounding box center [65, 182] width 68 height 9
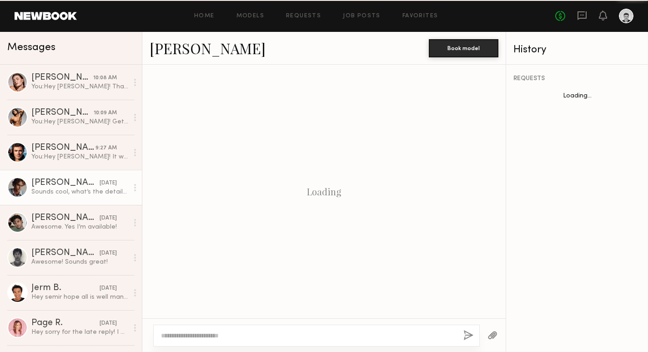
scroll to position [280, 0]
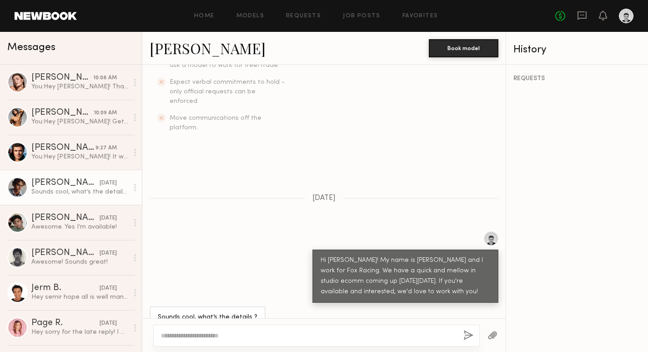
click at [186, 49] on link "Ethan B." at bounding box center [208, 48] width 116 height 20
